Goal: Transaction & Acquisition: Purchase product/service

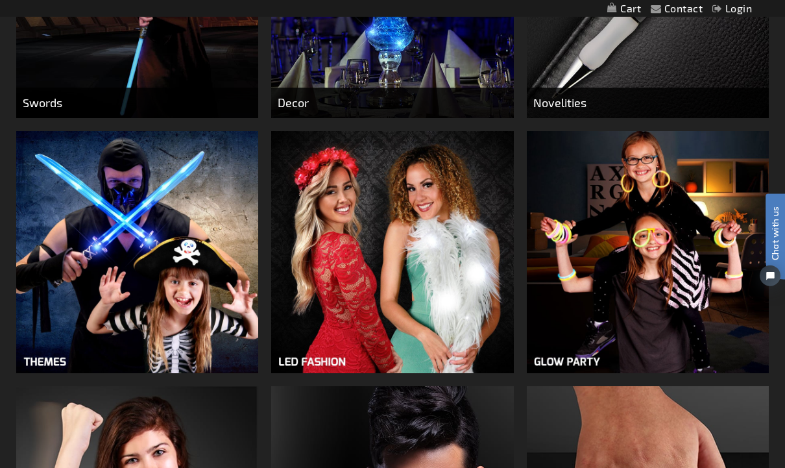
scroll to position [874, 0]
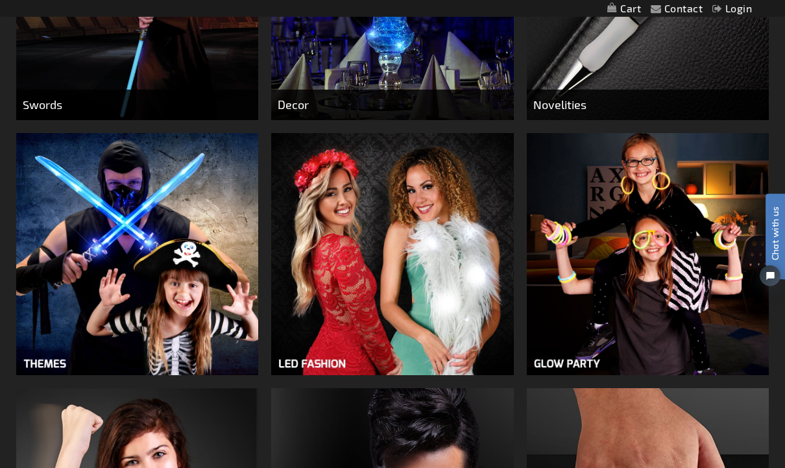
click at [81, 286] on img at bounding box center [137, 254] width 242 height 242
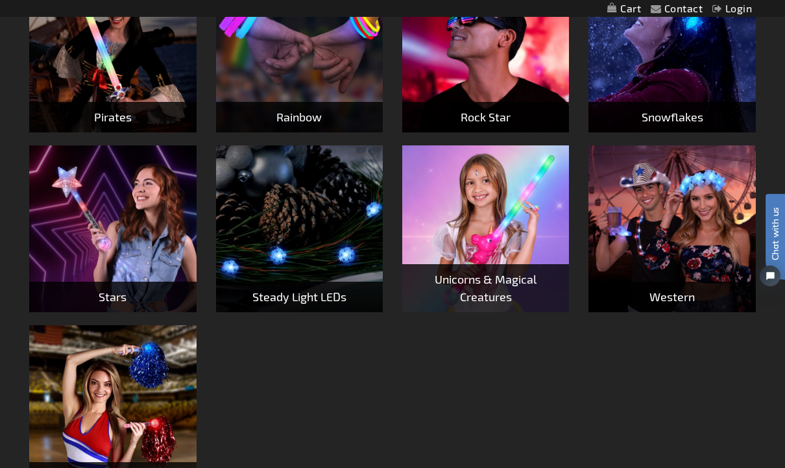
scroll to position [1105, 0]
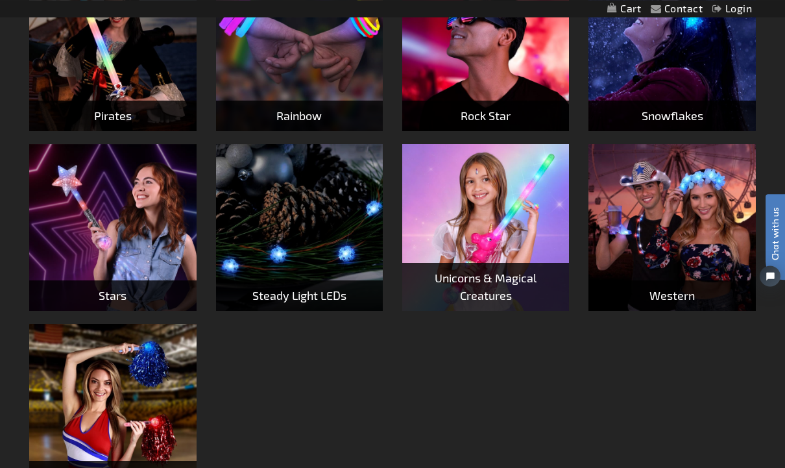
click at [102, 246] on img at bounding box center [112, 227] width 167 height 167
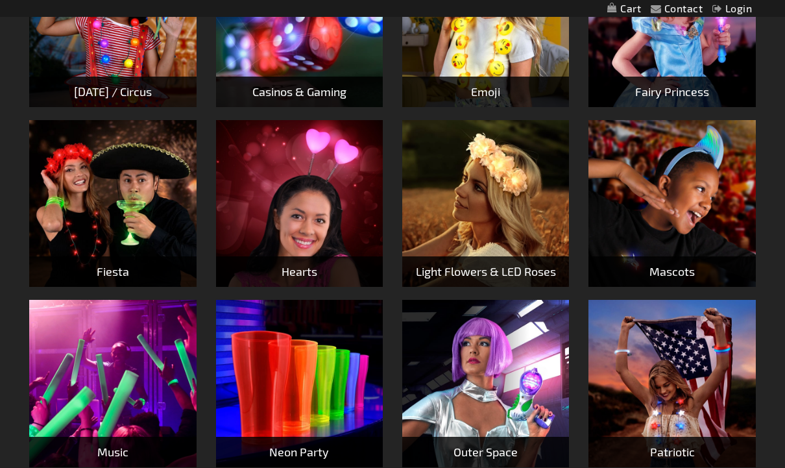
scroll to position [595, 0]
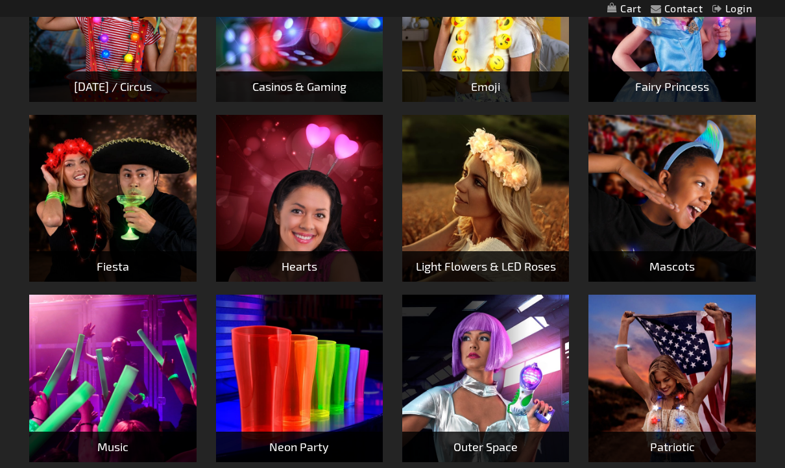
click at [475, 377] on img at bounding box center [485, 377] width 167 height 167
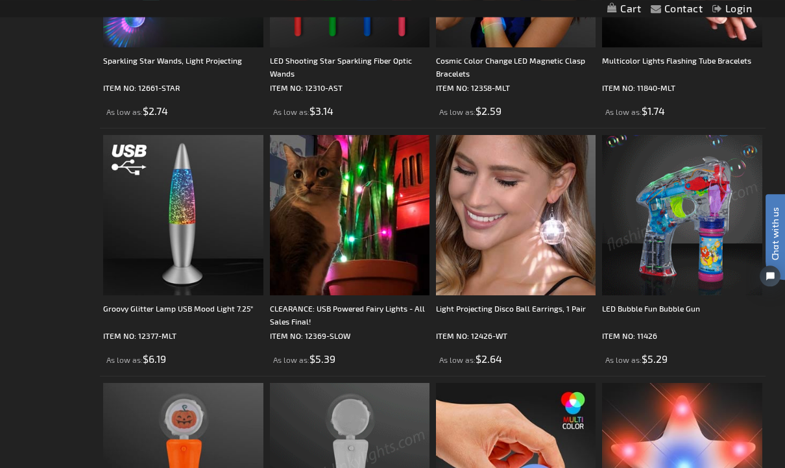
scroll to position [2605, 0]
click at [174, 235] on img at bounding box center [183, 216] width 160 height 160
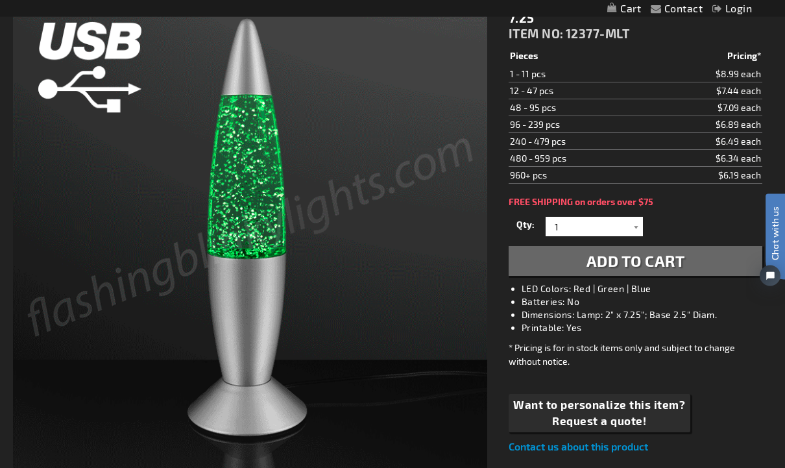
scroll to position [199, 0]
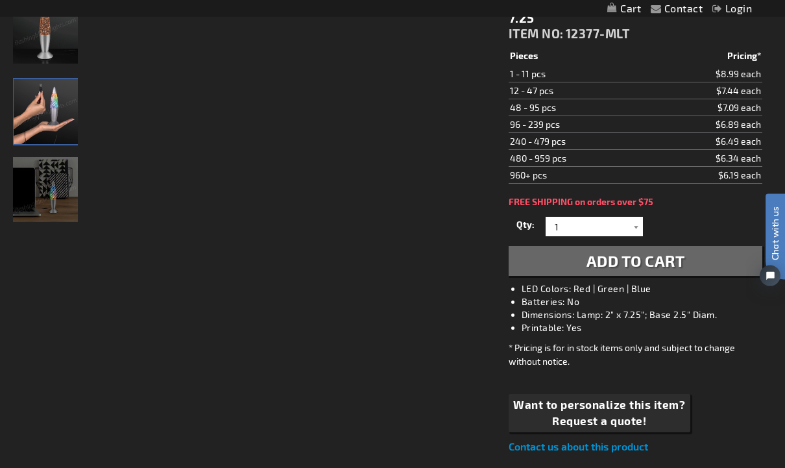
click at [37, 112] on img "Hand model showcasing Light Up Glitter USB Mood LED Lamp" at bounding box center [46, 111] width 65 height 65
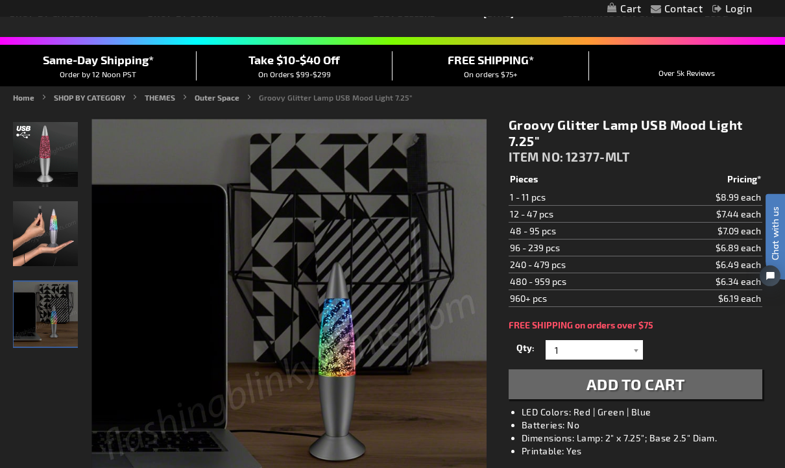
scroll to position [0, 0]
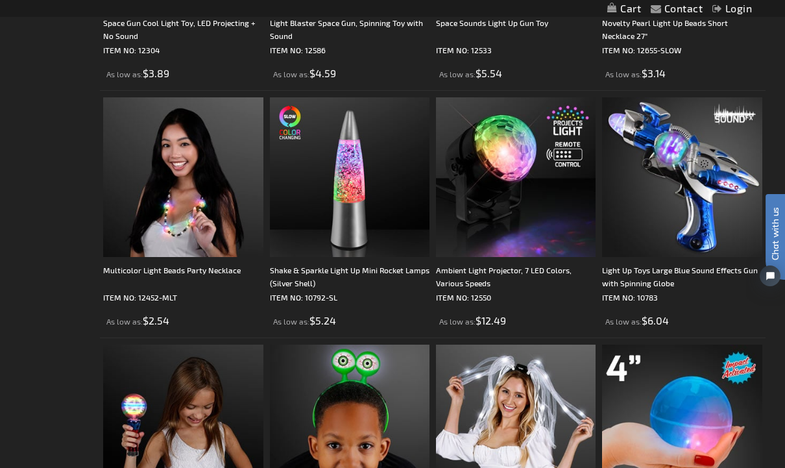
scroll to position [910, 0]
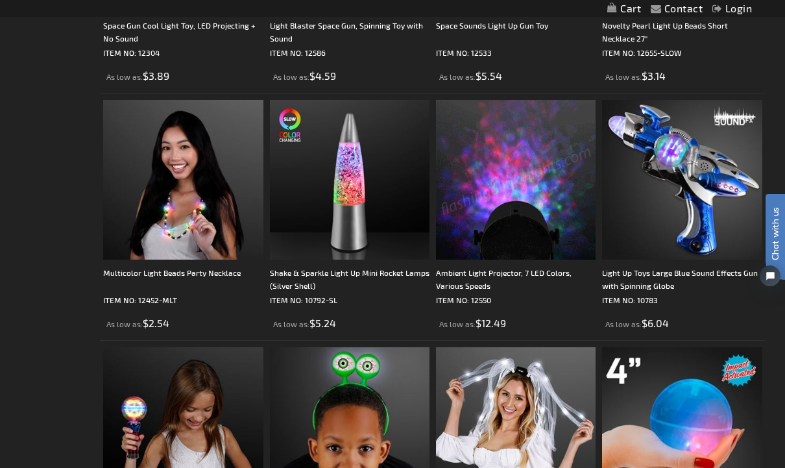
click at [502, 163] on img at bounding box center [516, 180] width 160 height 160
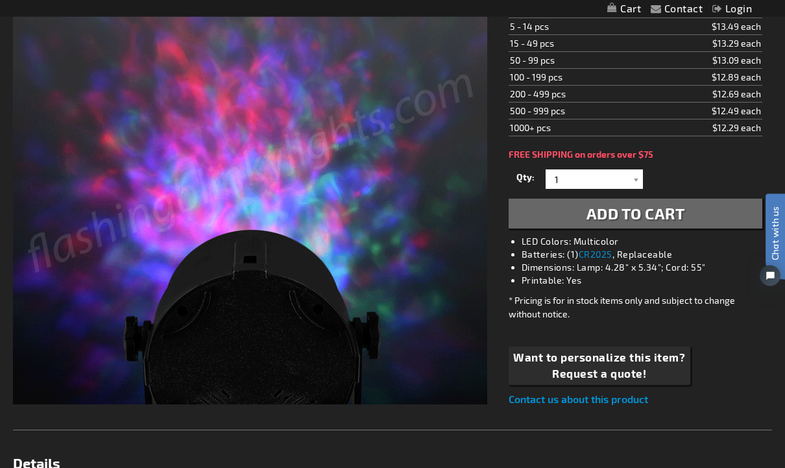
scroll to position [256, 0]
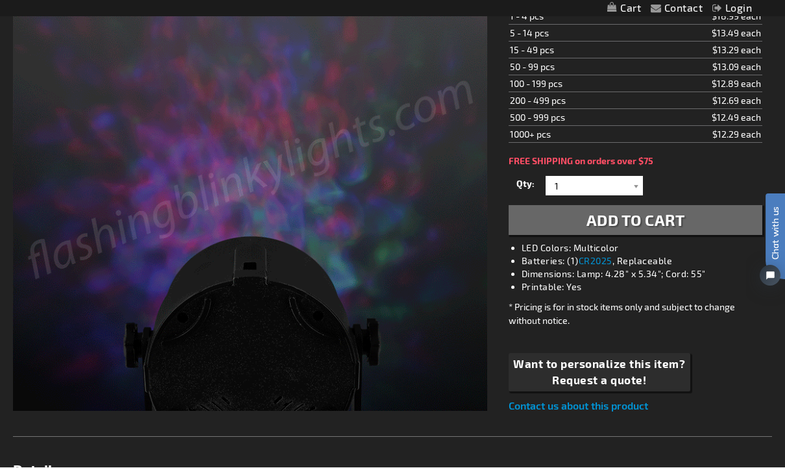
click at [63, 326] on img at bounding box center [250, 174] width 474 height 474
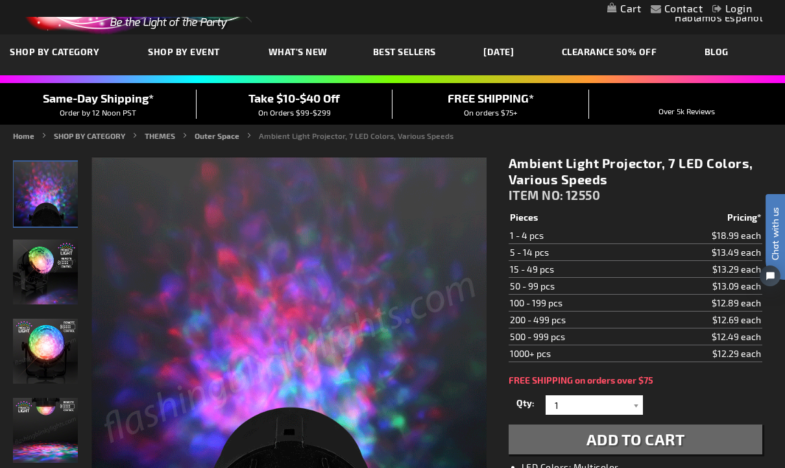
scroll to position [36, 0]
